Goal: Contribute content

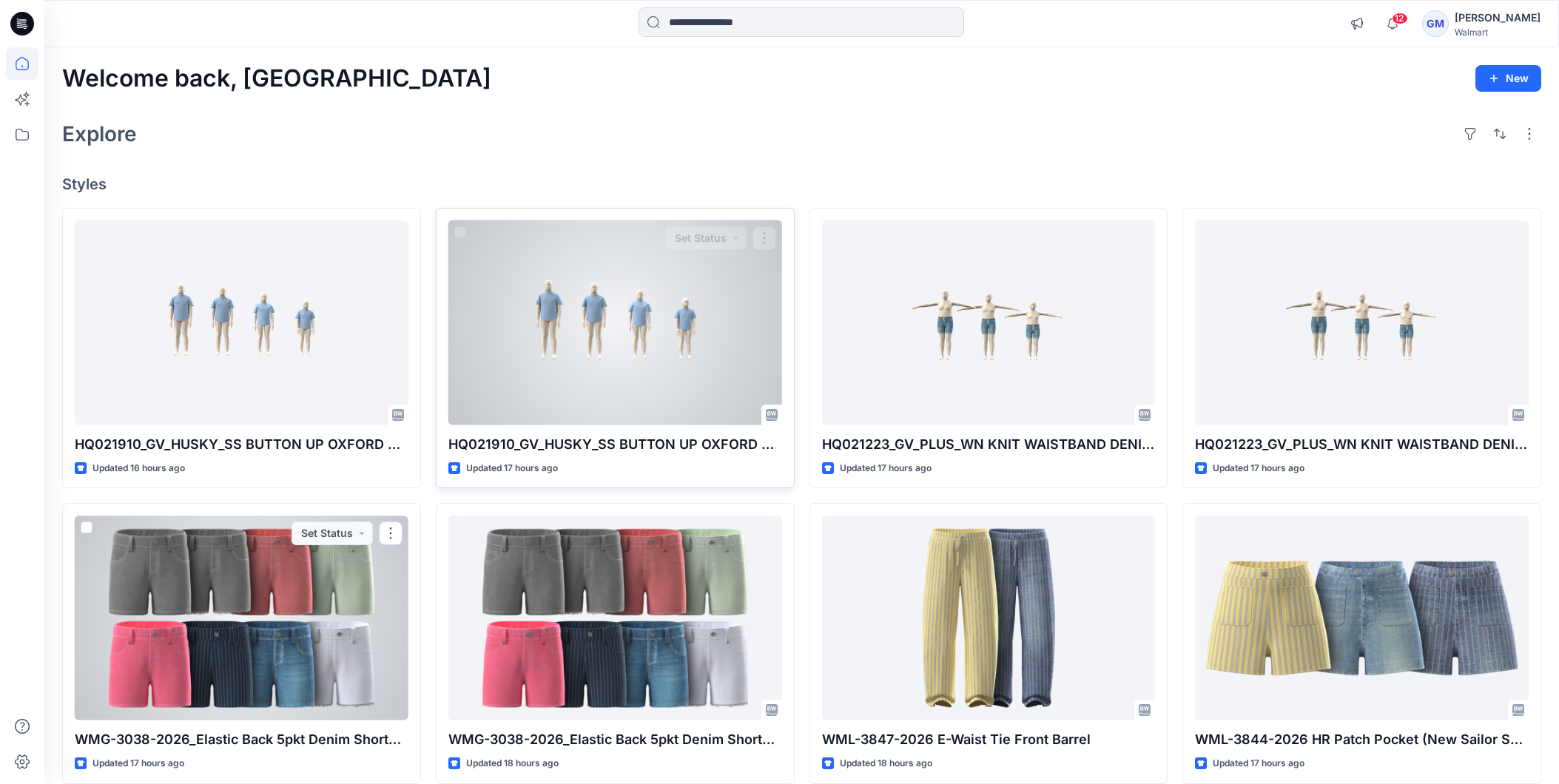
scroll to position [82, 0]
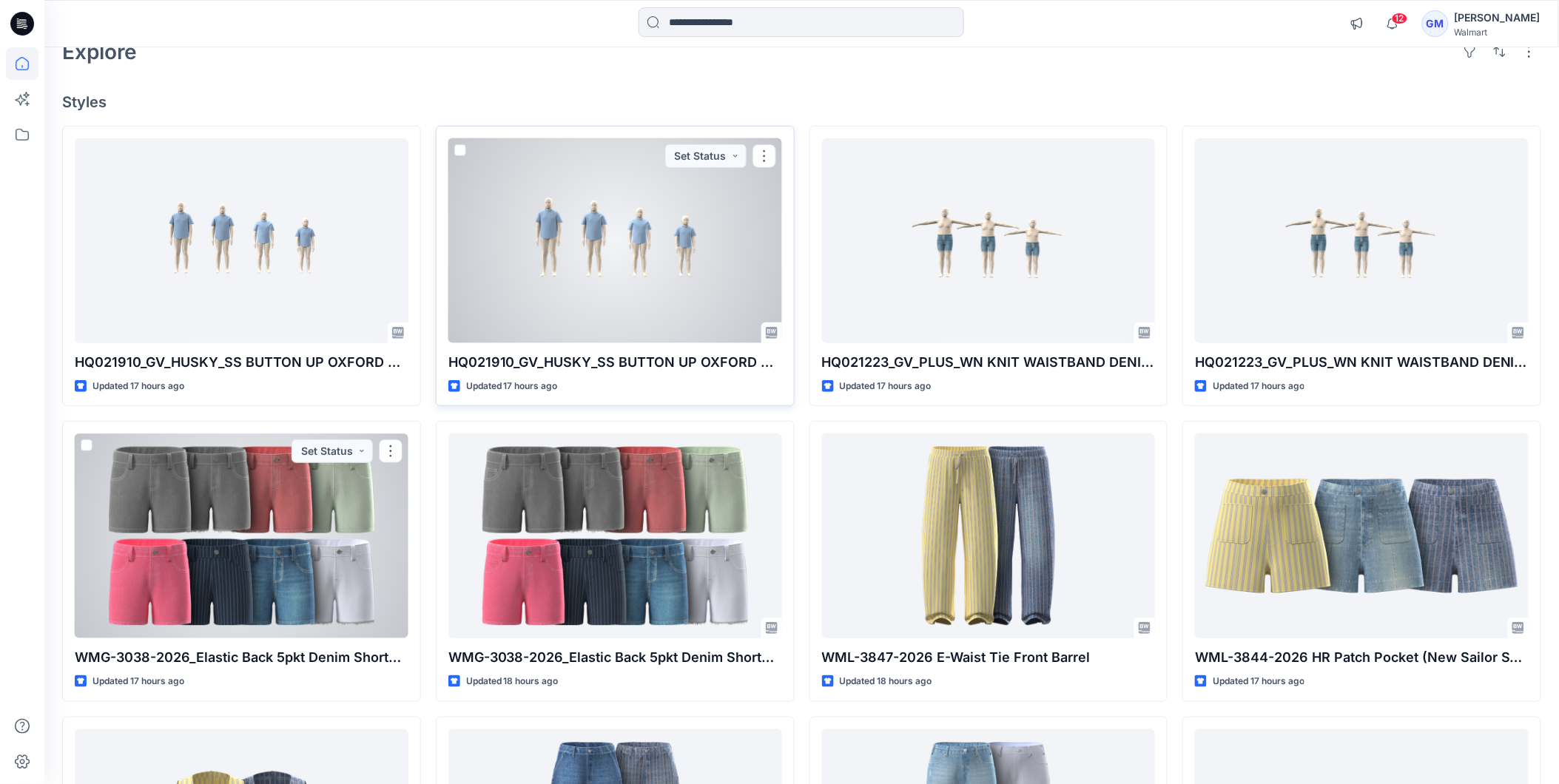
click at [588, 281] on div at bounding box center [616, 241] width 334 height 205
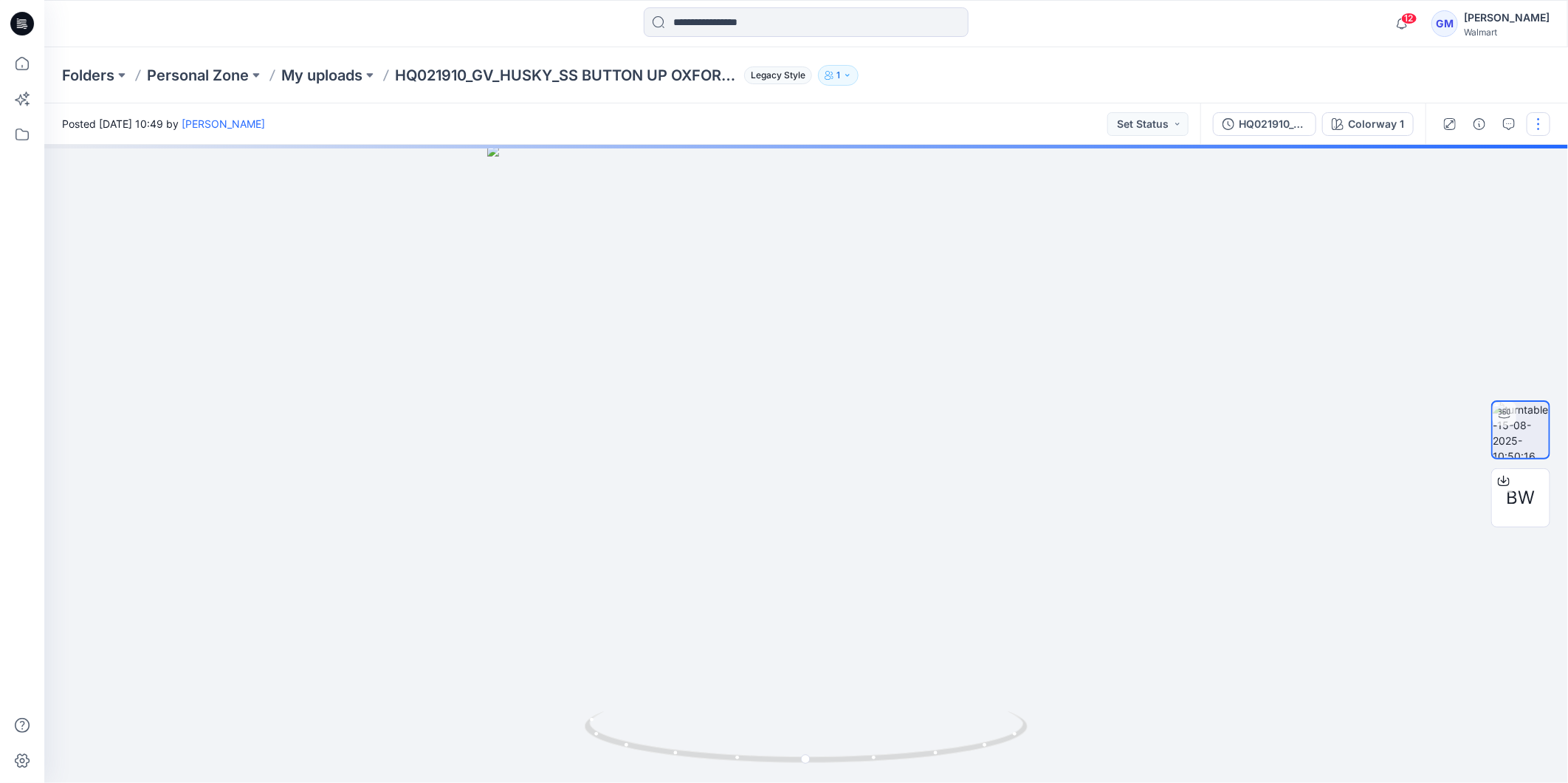
click at [1548, 117] on button "button" at bounding box center [1539, 124] width 24 height 24
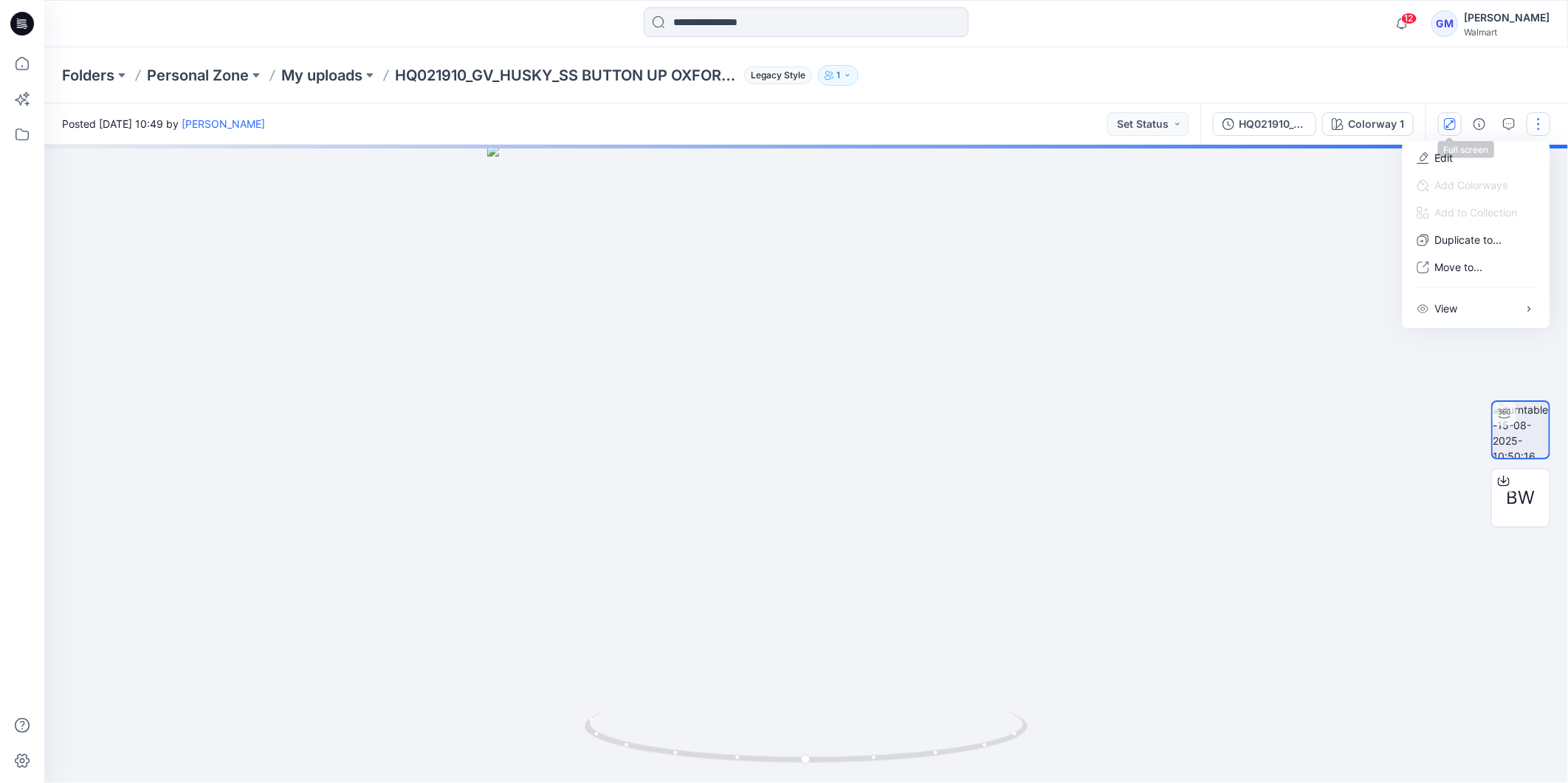
click at [1439, 134] on button "button" at bounding box center [1450, 124] width 24 height 24
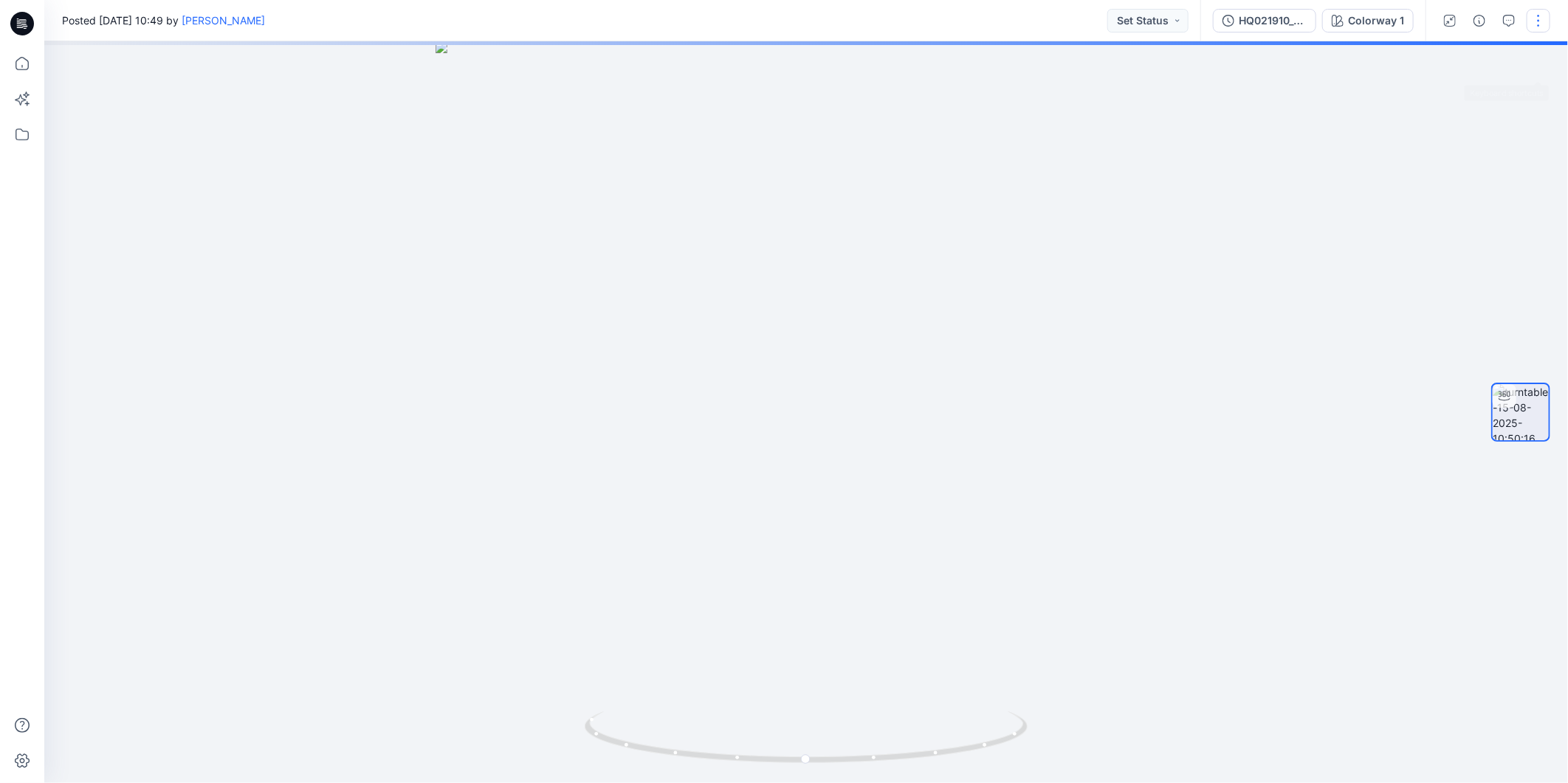
click at [1542, 24] on button "button" at bounding box center [1539, 21] width 24 height 24
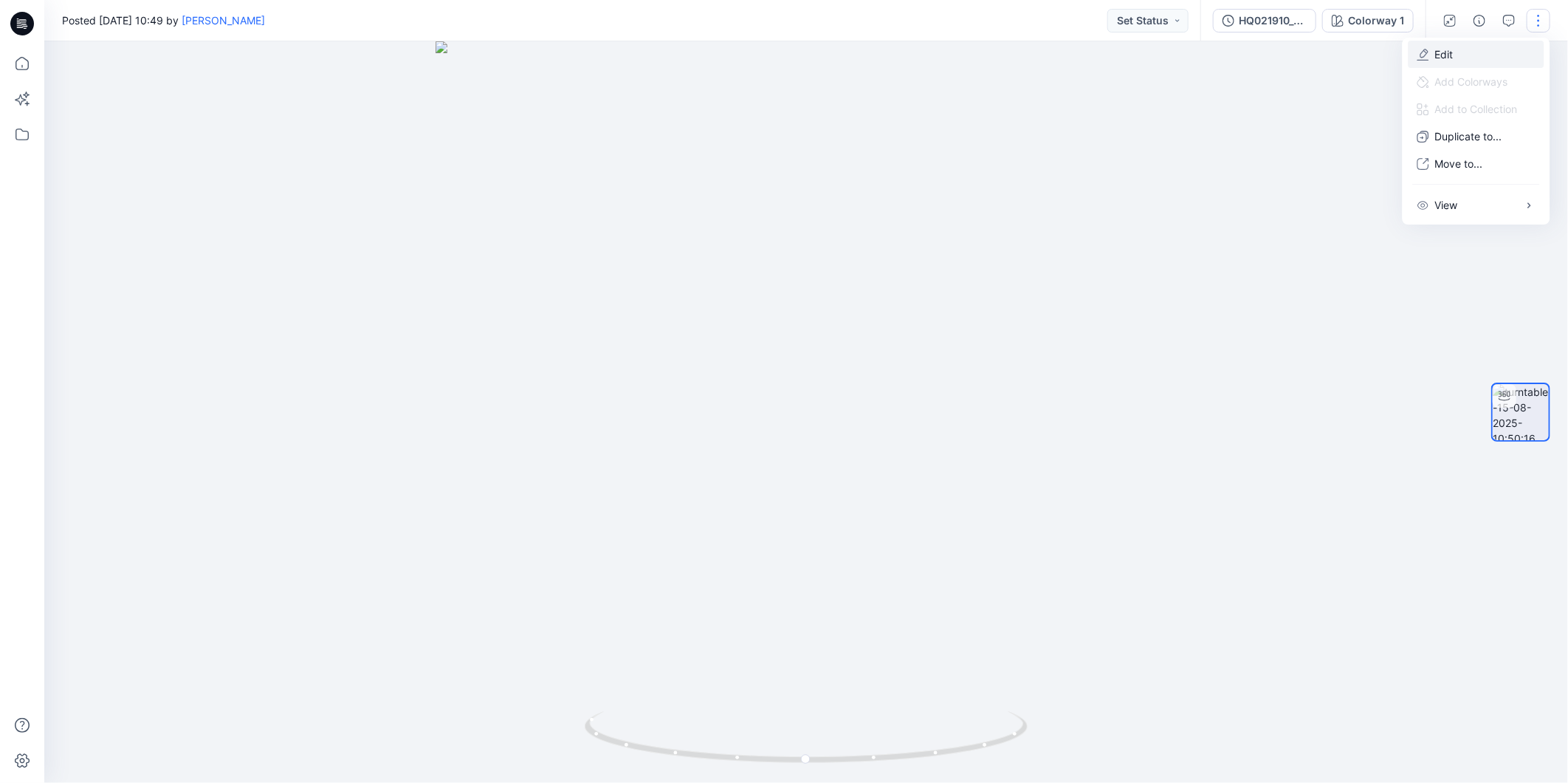
click at [1448, 52] on p "Edit" at bounding box center [1444, 54] width 19 height 16
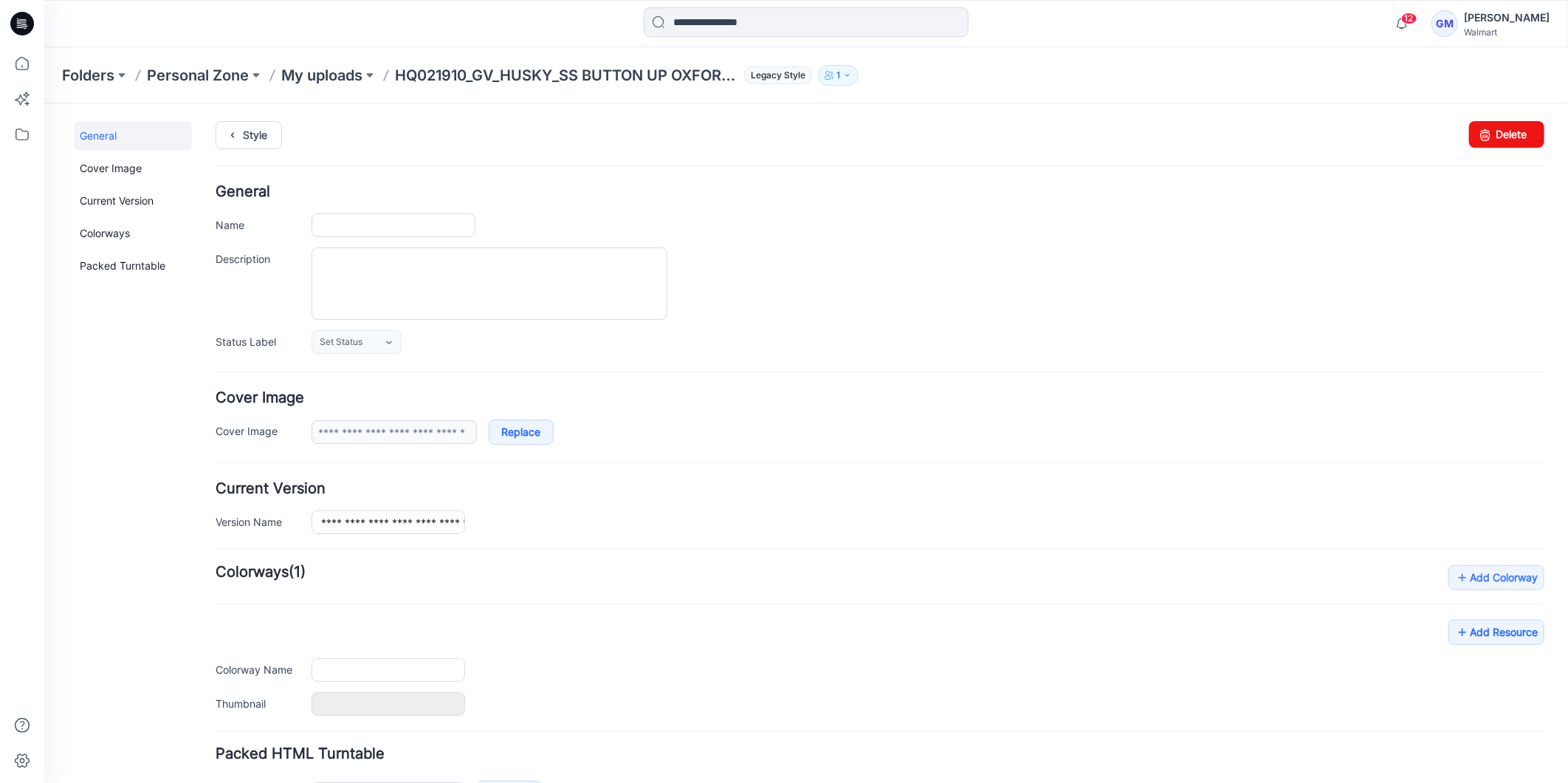
type input "**********"
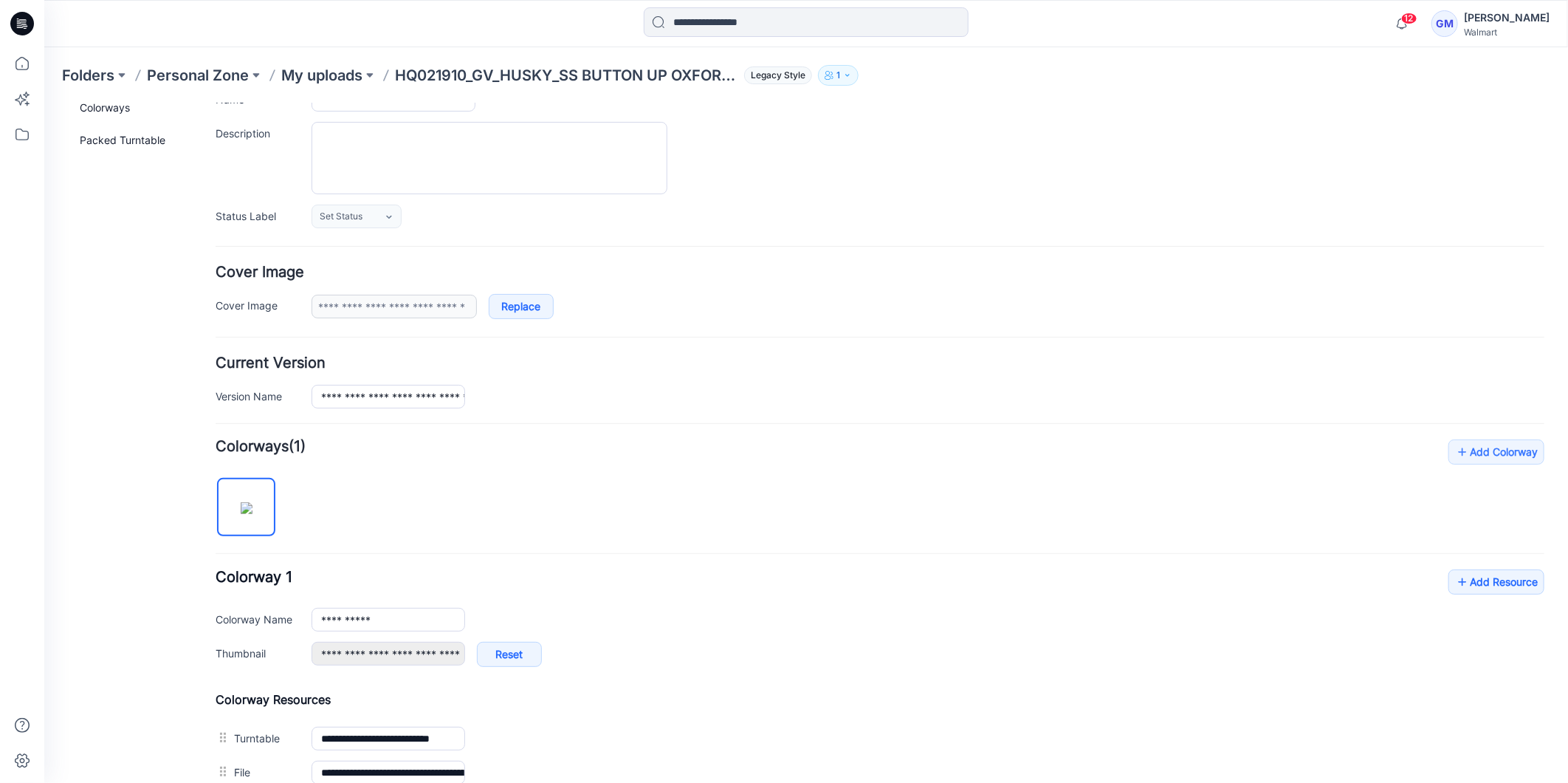
scroll to position [304, 0]
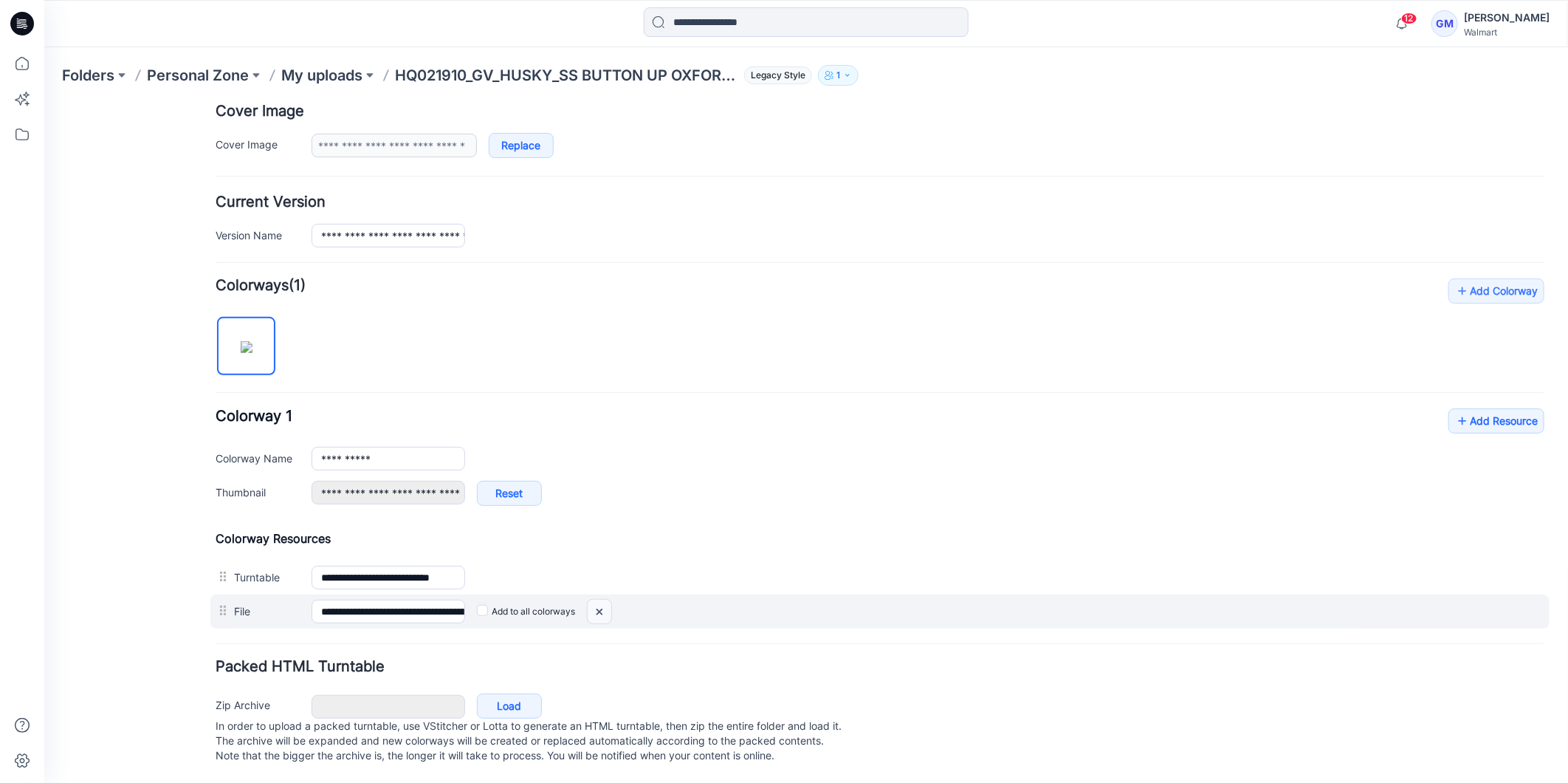
drag, startPoint x: 602, startPoint y: 593, endPoint x: 901, endPoint y: 197, distance: 496.2
click at [43, 102] on img at bounding box center [43, 102] width 0 height 0
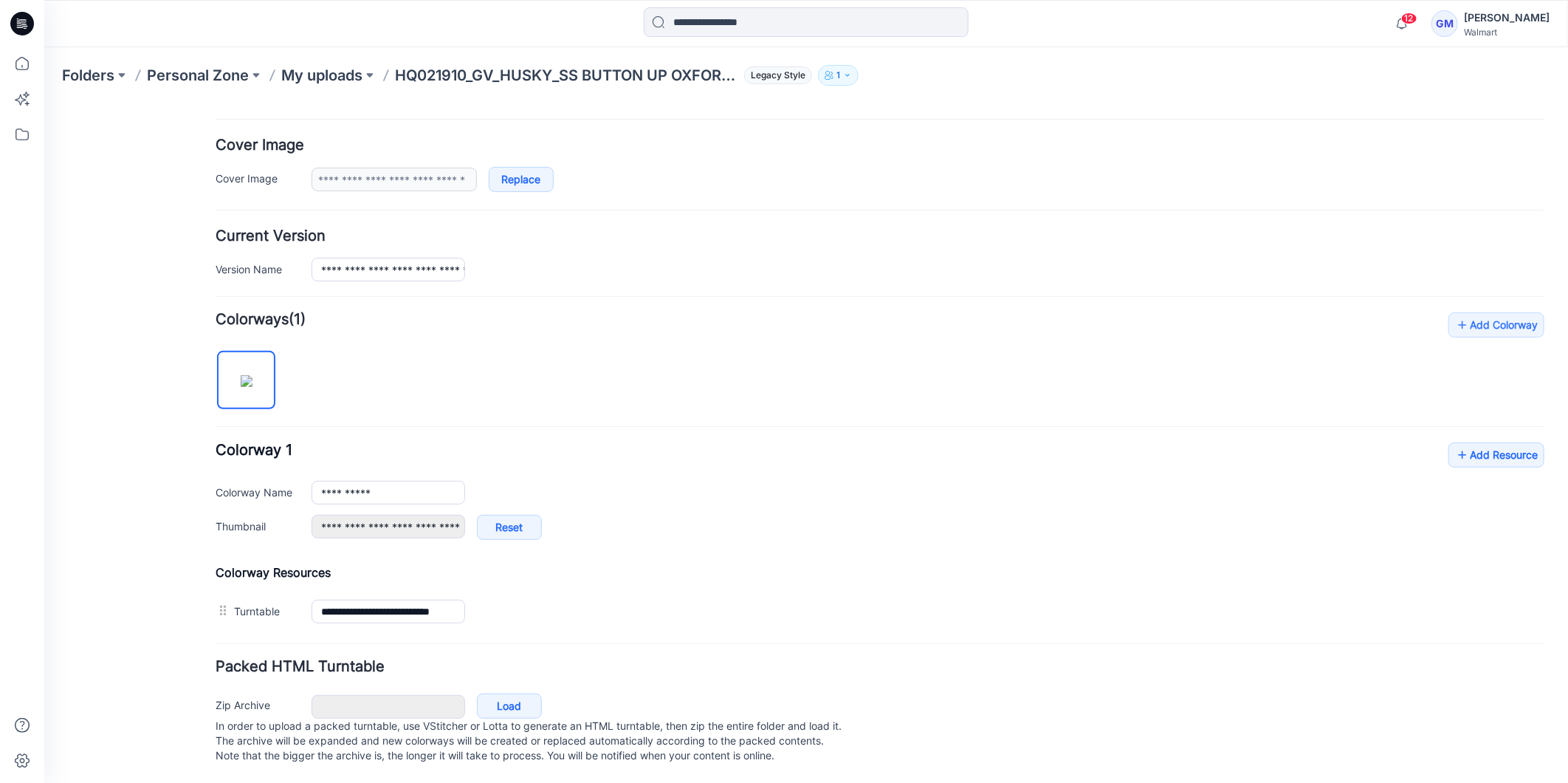
scroll to position [270, 0]
click at [1470, 442] on link "Add Resource" at bounding box center [1496, 455] width 96 height 25
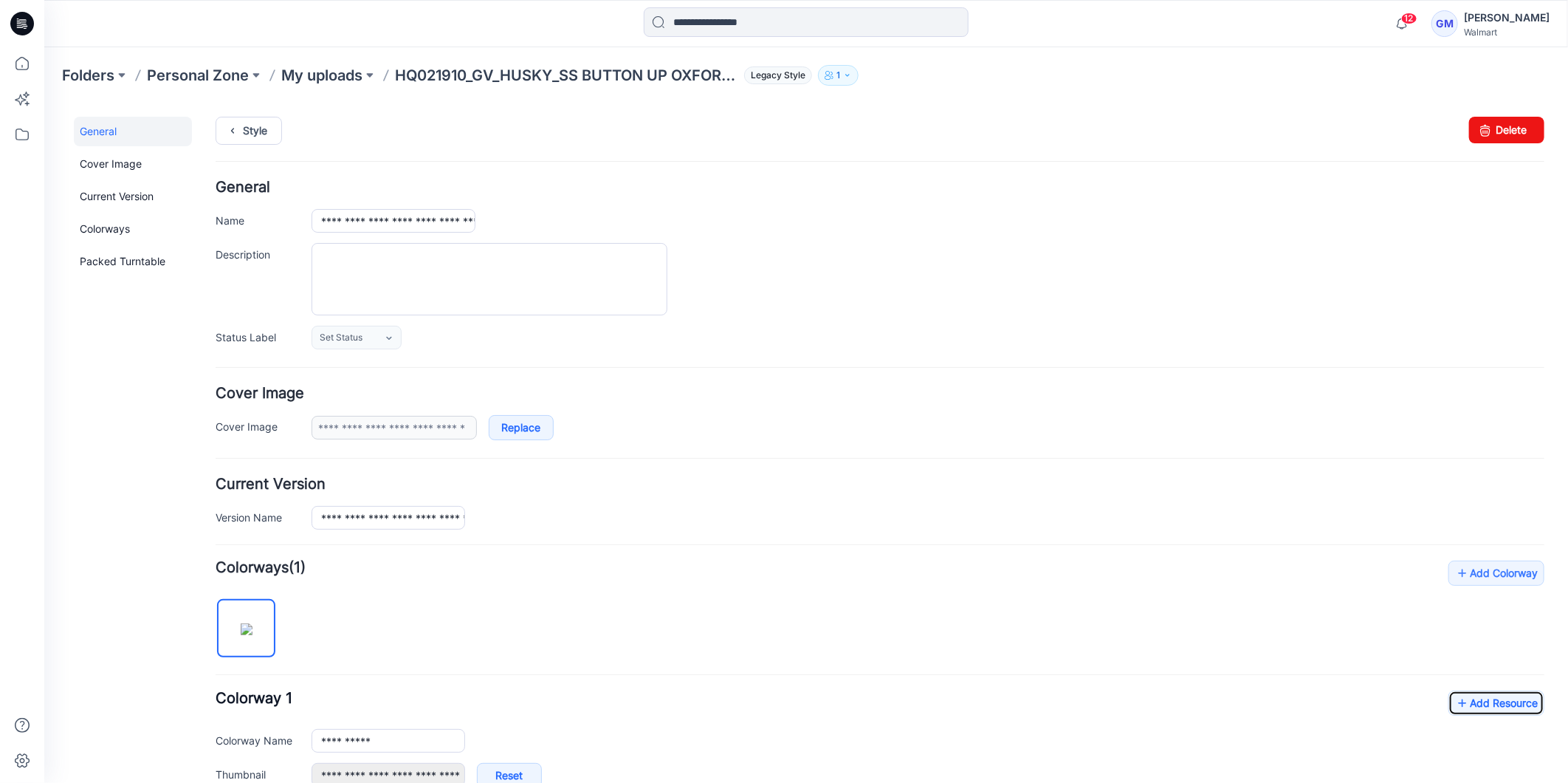
scroll to position [0, 0]
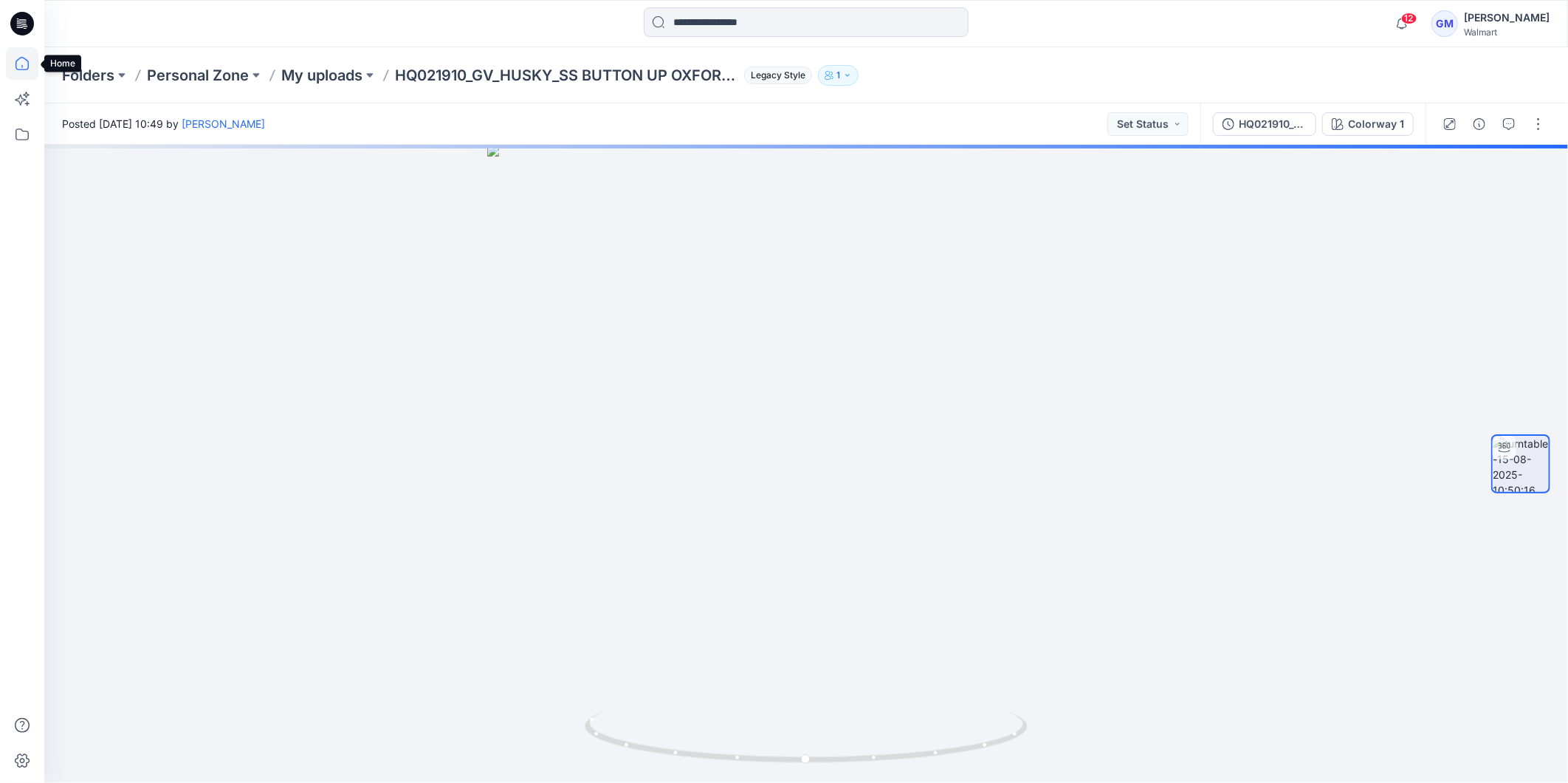
click at [20, 56] on icon at bounding box center [22, 63] width 32 height 32
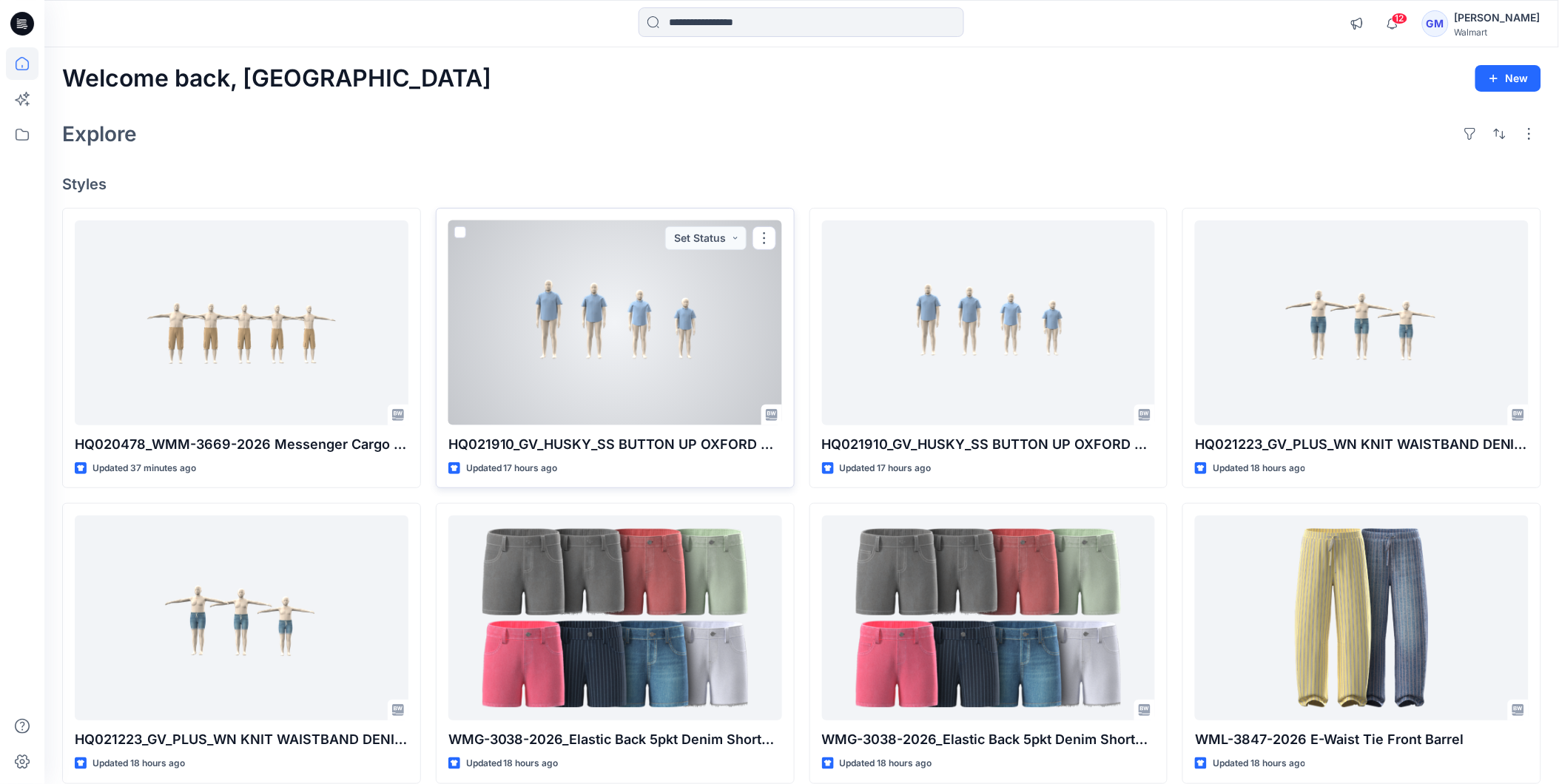
click at [572, 314] on div at bounding box center [616, 323] width 334 height 205
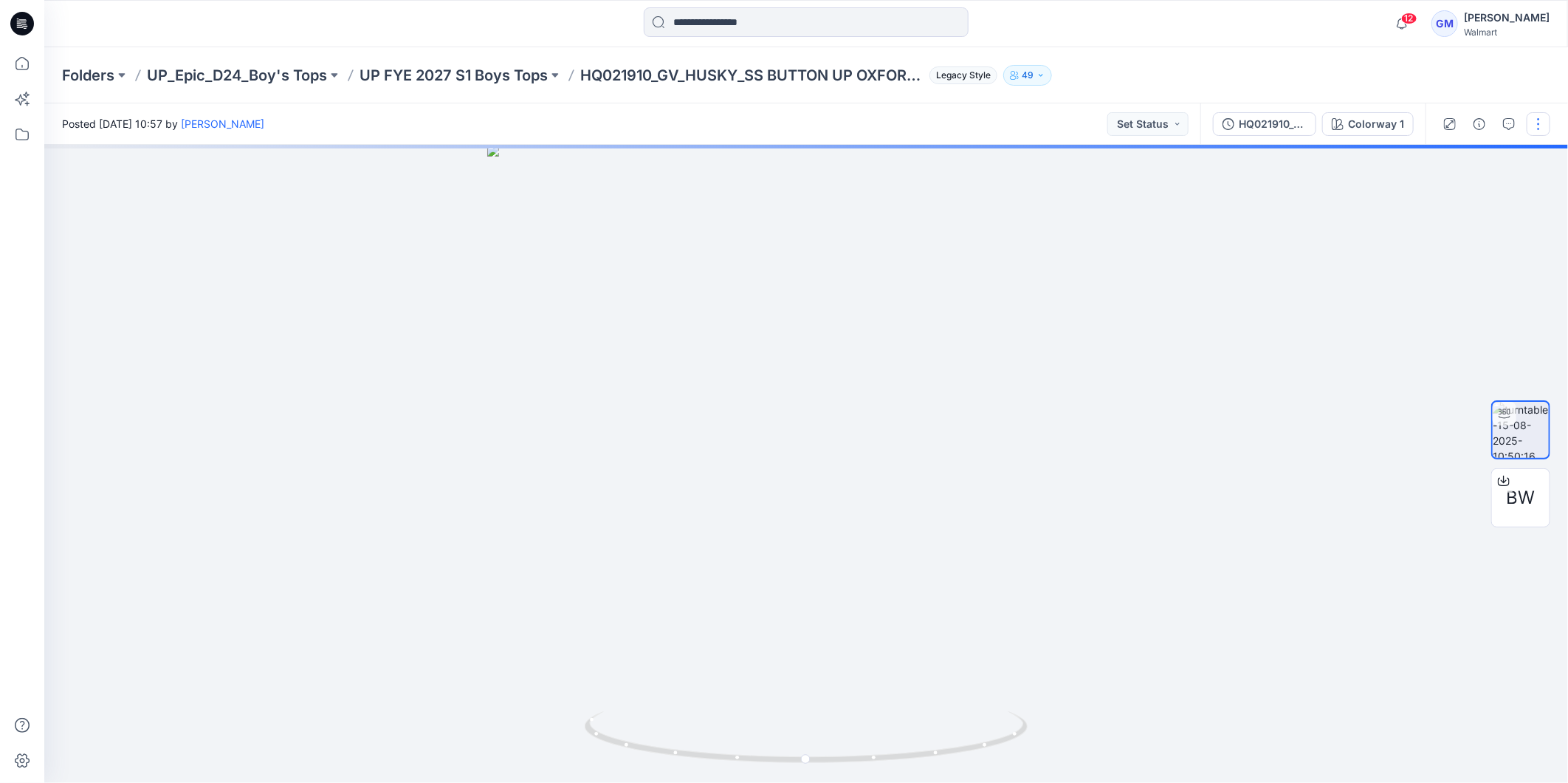
click at [1543, 116] on button "button" at bounding box center [1539, 124] width 24 height 24
click at [1448, 159] on p "Edit" at bounding box center [1444, 158] width 19 height 16
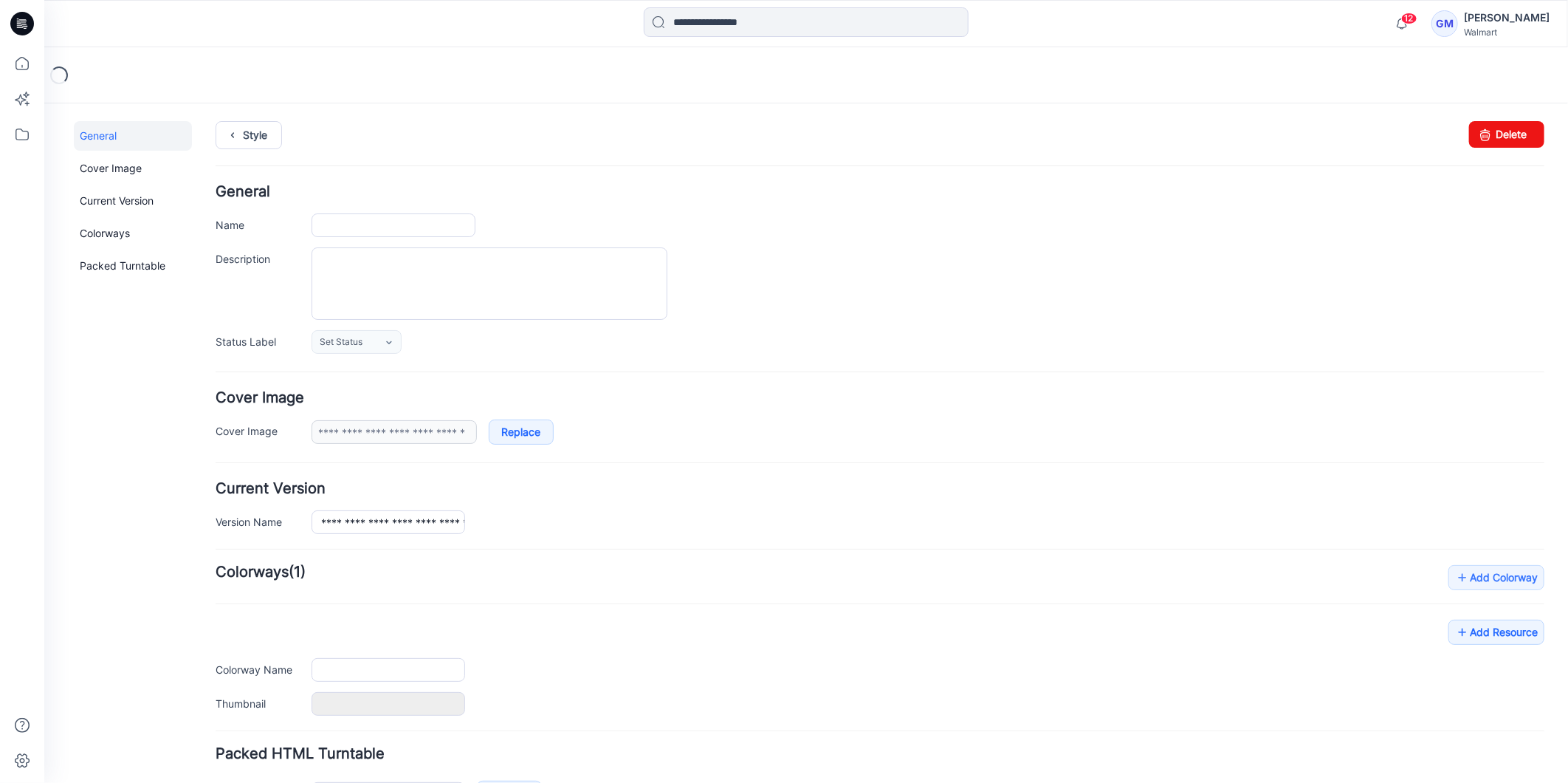
type input "**********"
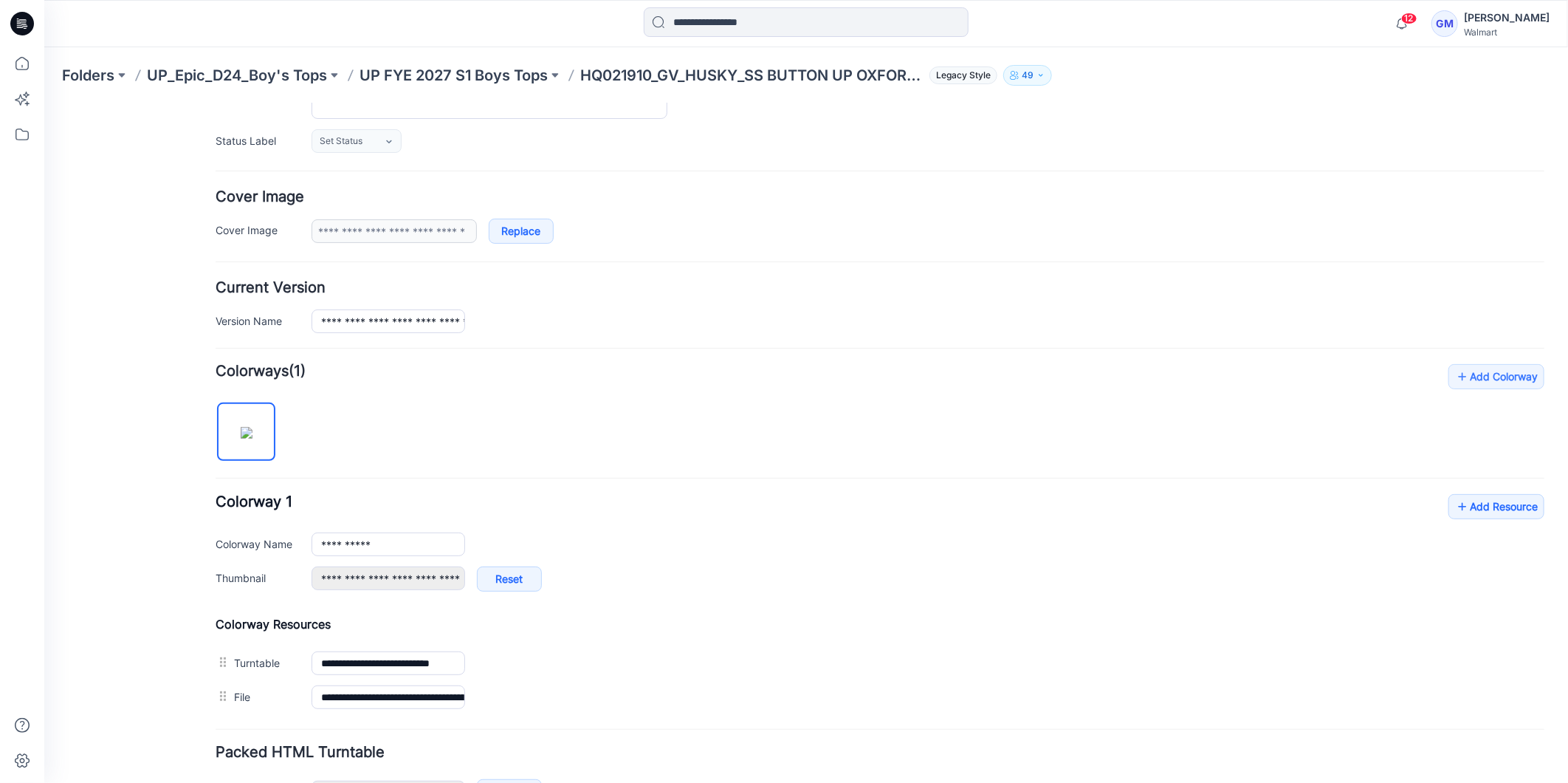
scroll to position [304, 0]
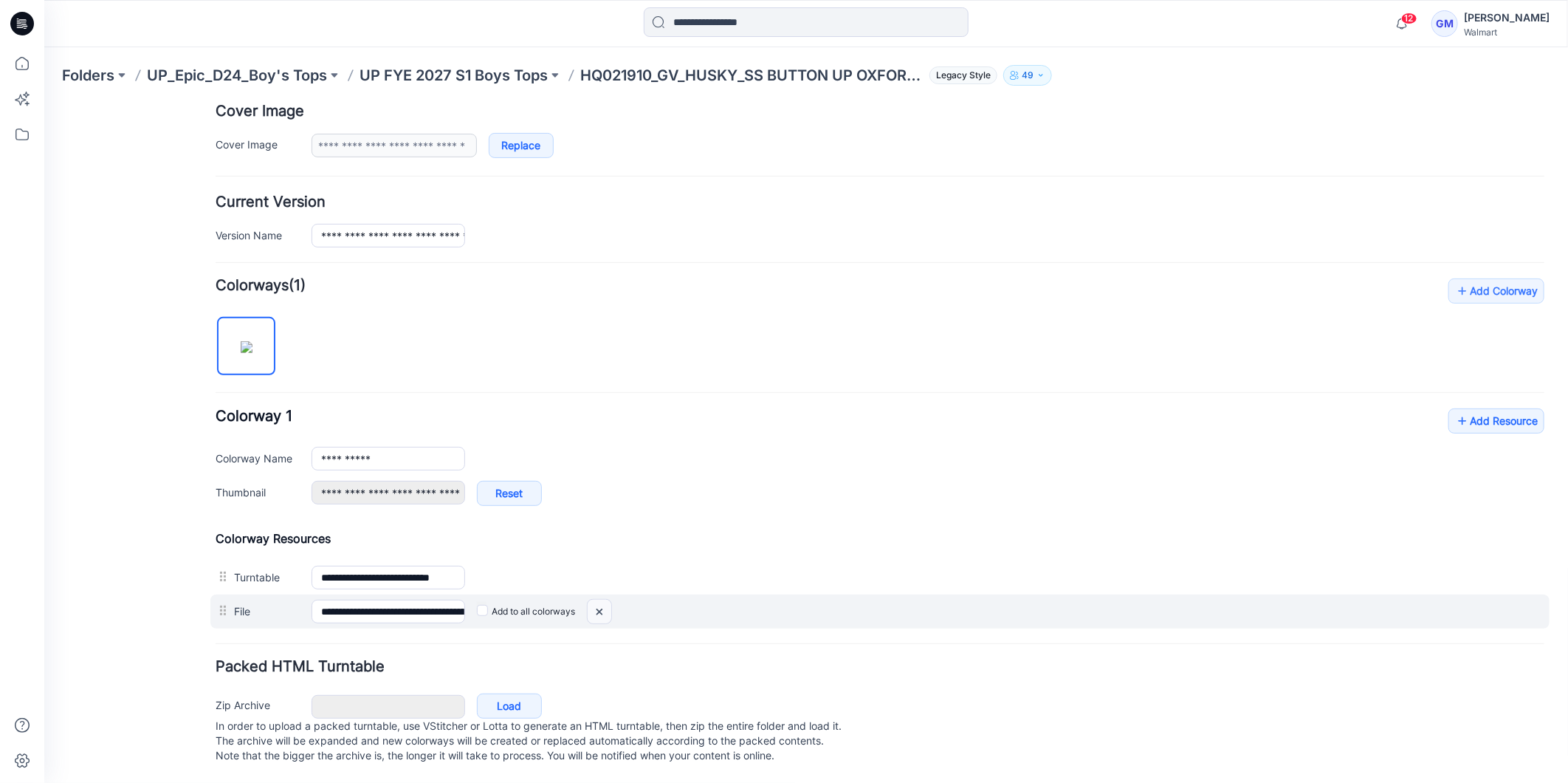
click at [43, 102] on img at bounding box center [43, 102] width 0 height 0
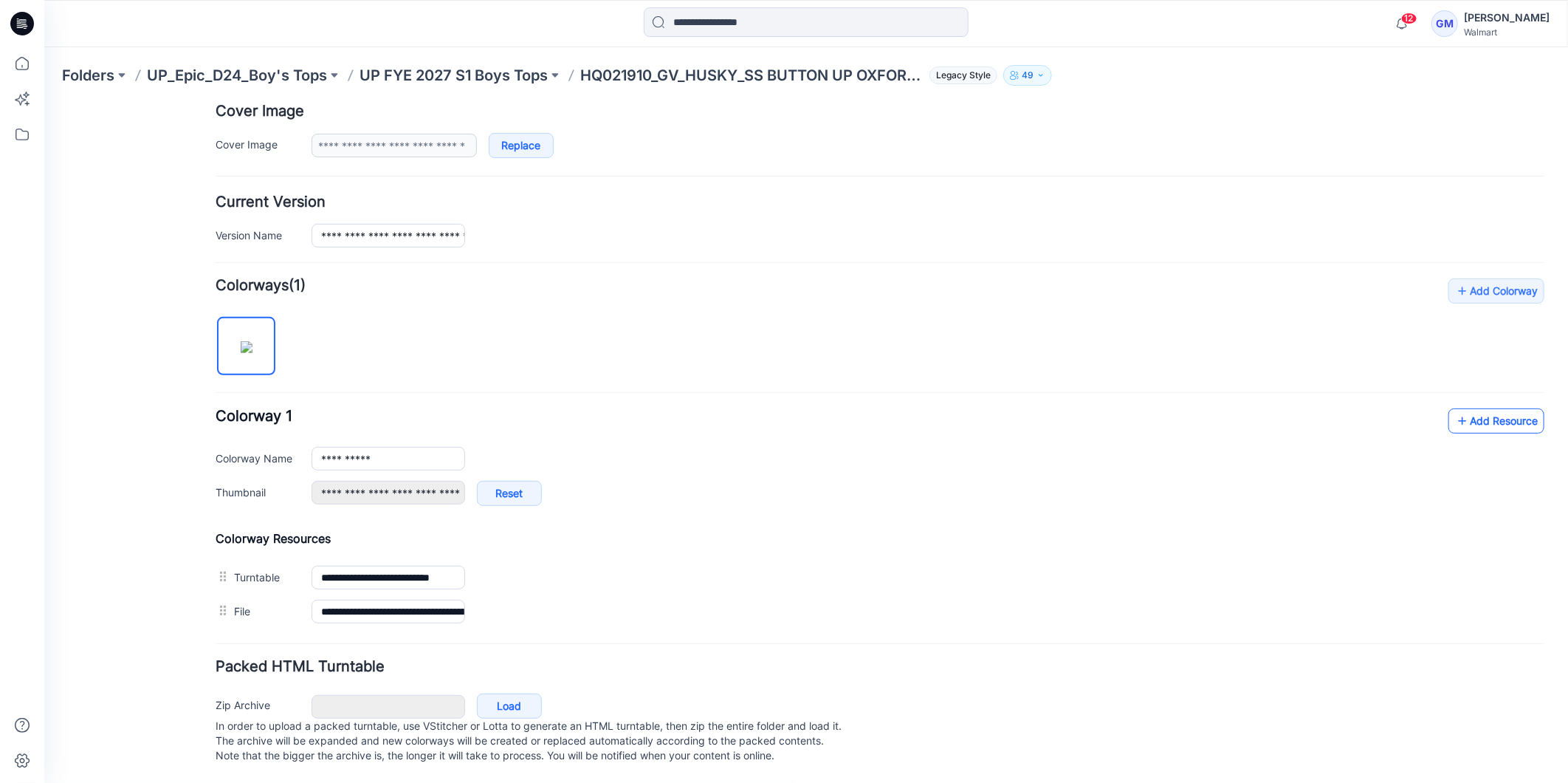
click at [1481, 408] on link "Add Resource" at bounding box center [1496, 420] width 96 height 25
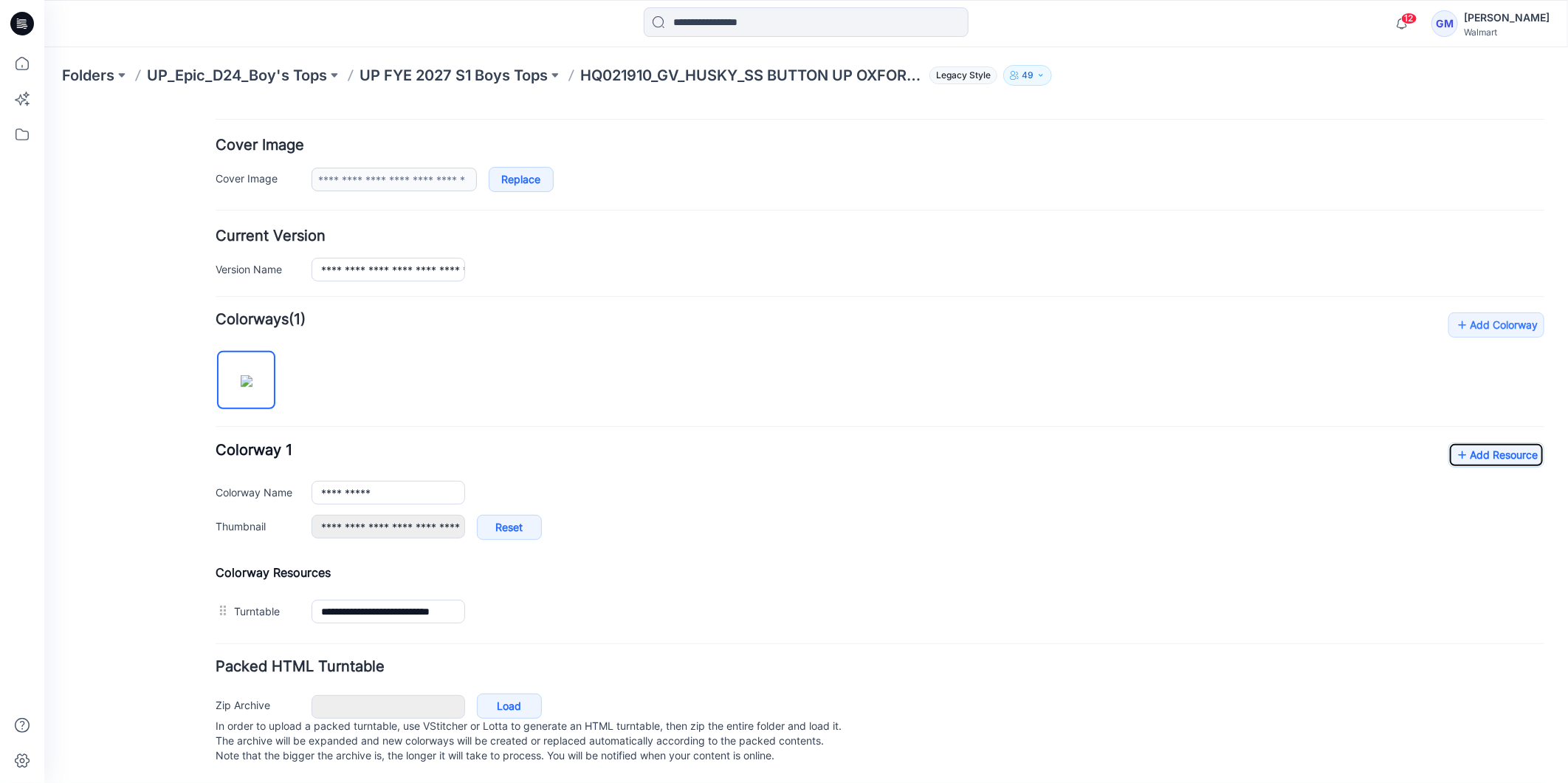
scroll to position [270, 0]
click at [1488, 442] on link "Add Resource" at bounding box center [1496, 455] width 96 height 25
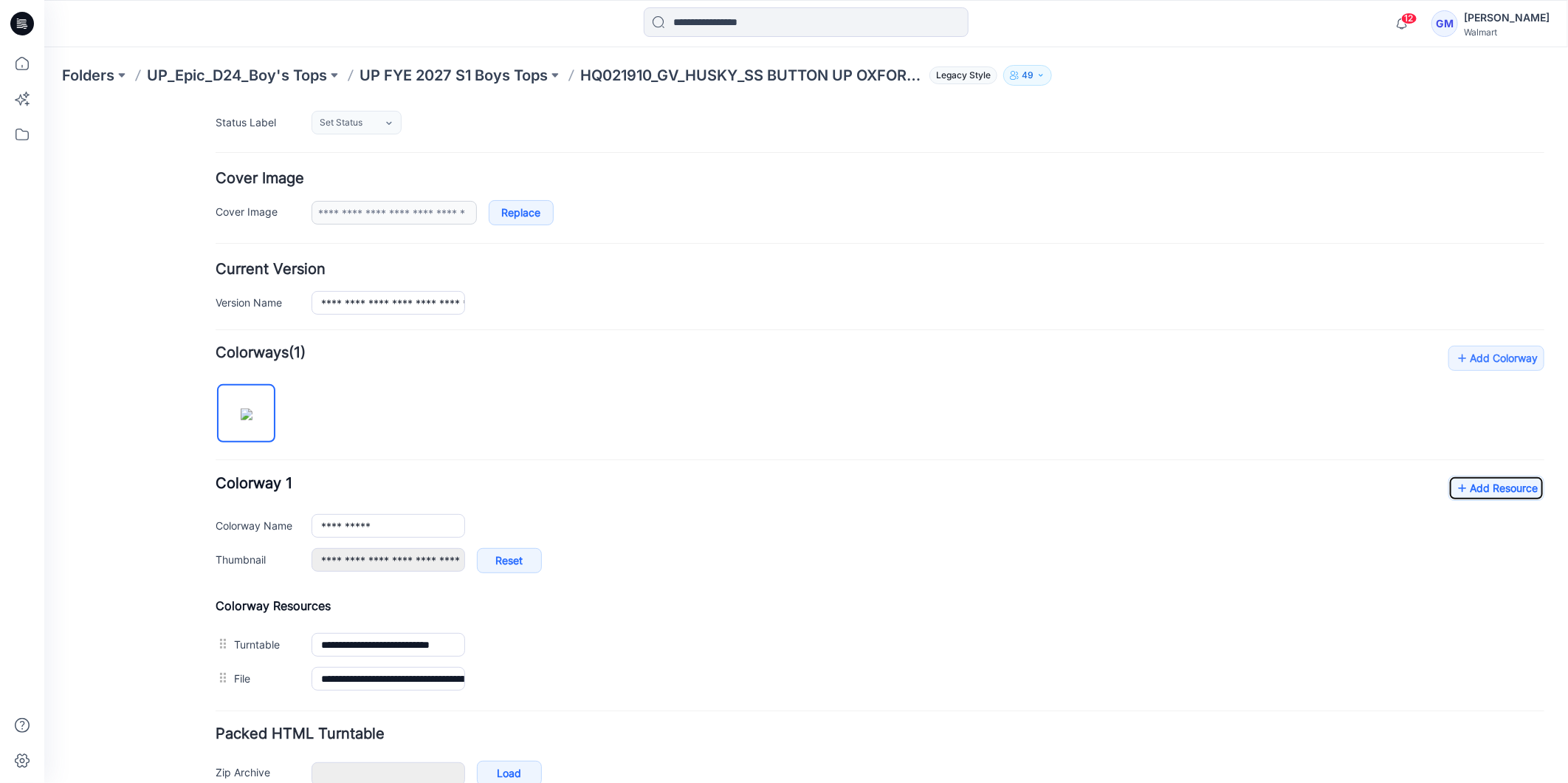
scroll to position [0, 0]
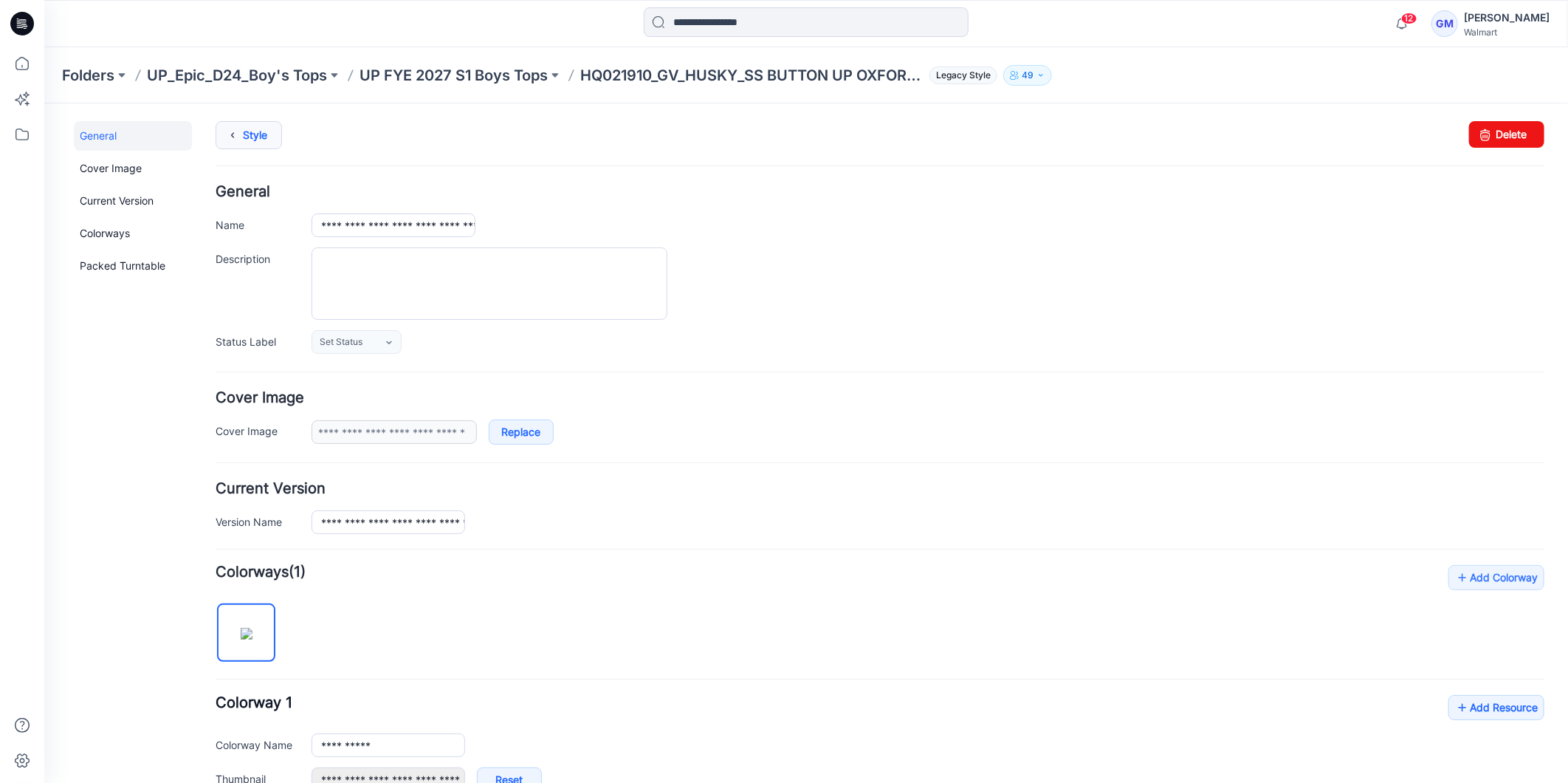
click at [245, 138] on link "Style" at bounding box center [247, 135] width 67 height 28
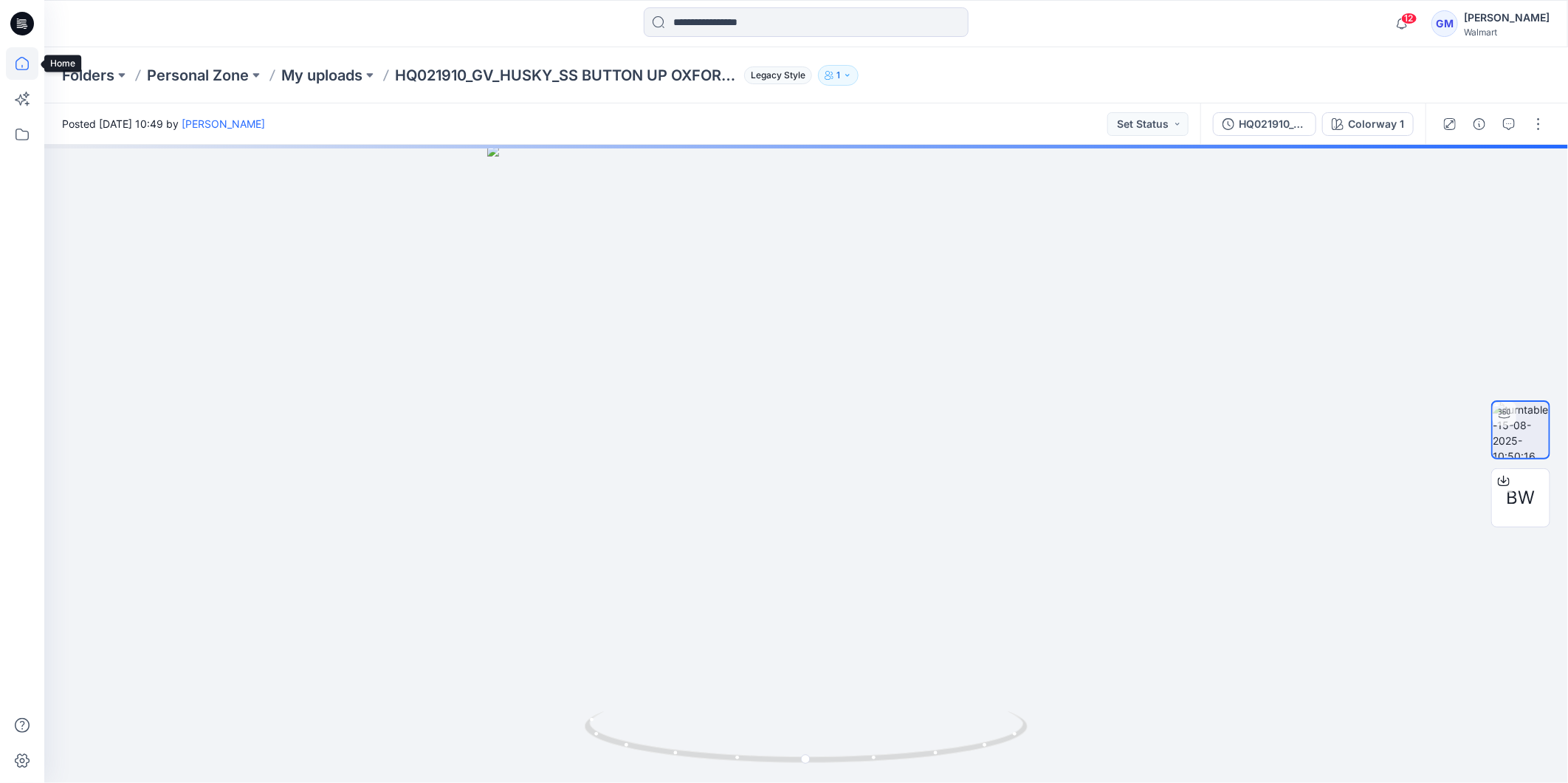
click at [19, 63] on icon at bounding box center [22, 63] width 32 height 32
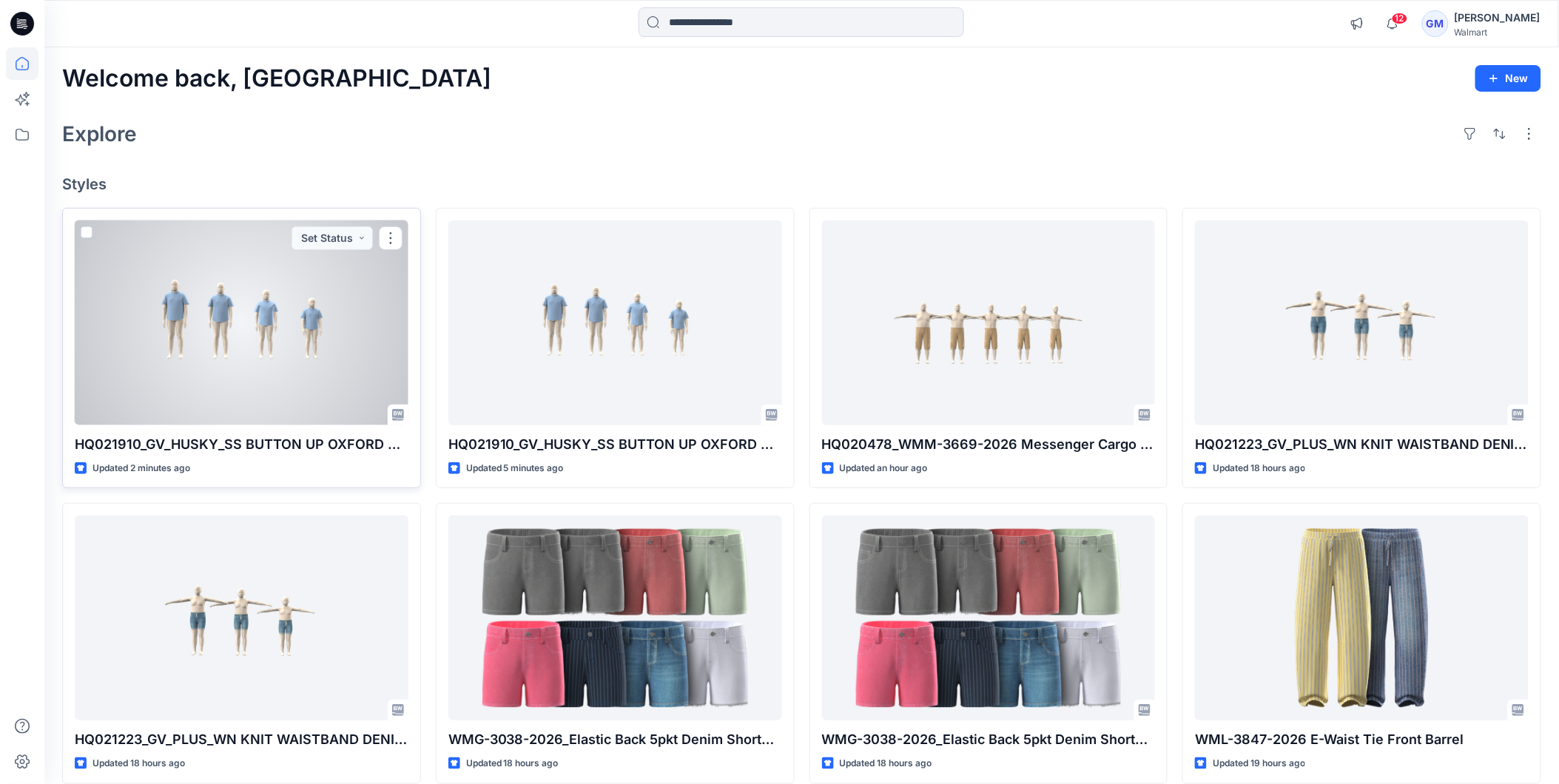
click at [281, 276] on div at bounding box center [242, 323] width 334 height 205
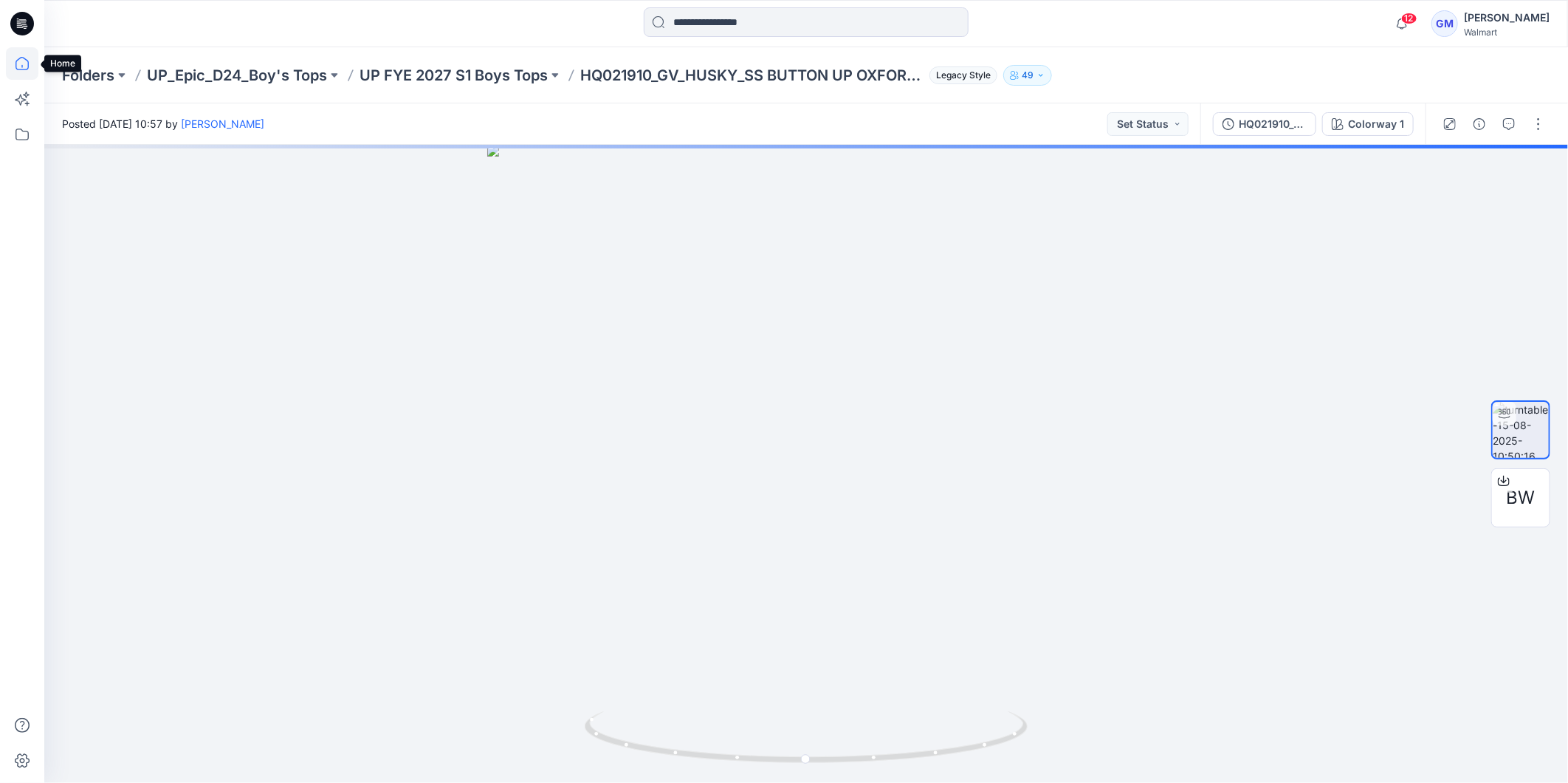
click at [12, 53] on icon at bounding box center [22, 63] width 32 height 32
